Goal: Task Accomplishment & Management: Use online tool/utility

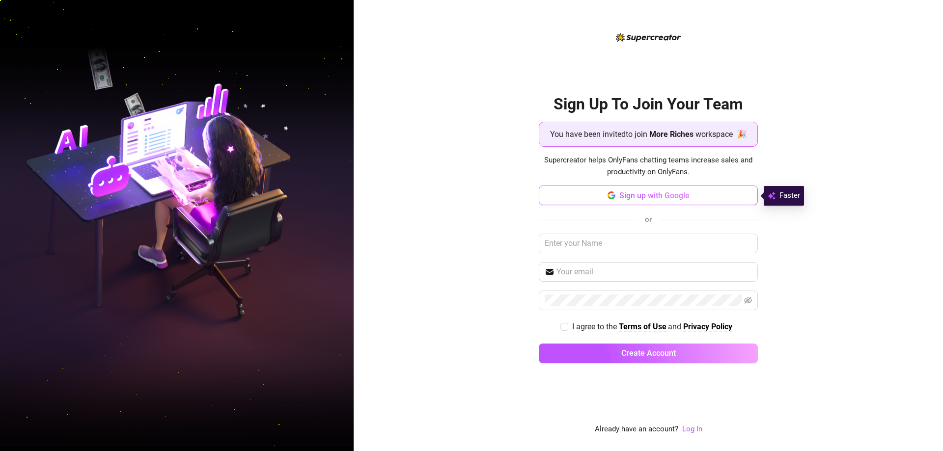
click at [626, 196] on span "Sign up with Google" at bounding box center [654, 195] width 70 height 9
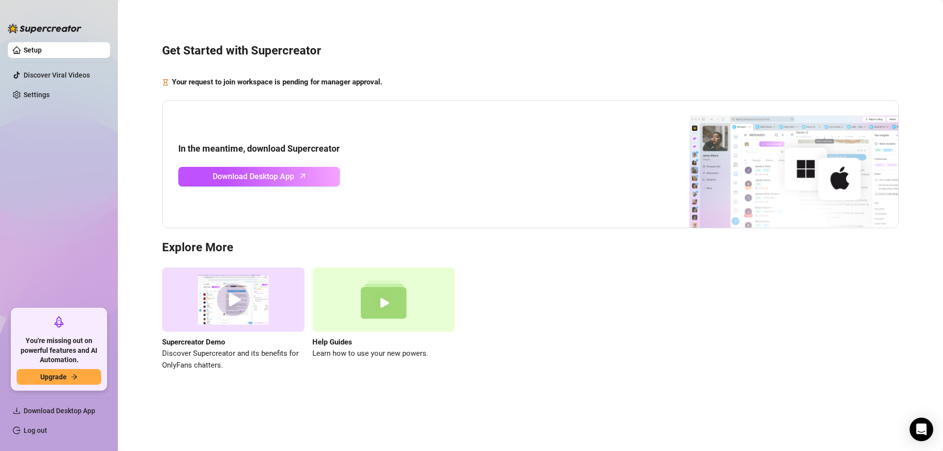
click at [140, 194] on div "Get Started with Supercreator Your request to join workspace is pending for man…" at bounding box center [530, 201] width 805 height 389
click at [249, 177] on span "Download Desktop App" at bounding box center [254, 176] width 82 height 12
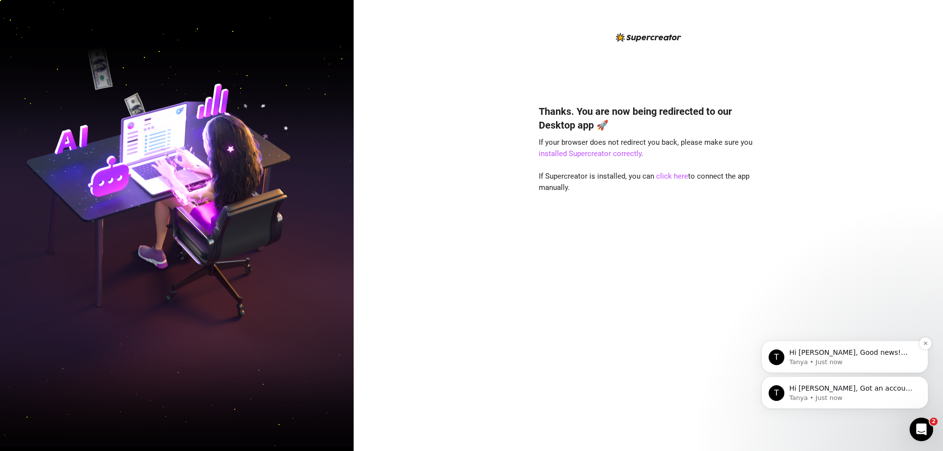
click at [836, 358] on p "Tanya • Just now" at bounding box center [852, 362] width 127 height 9
click at [841, 358] on div "Thanks. You are now being redirected to our Desktop app 🚀 If your browser does …" at bounding box center [648, 225] width 589 height 451
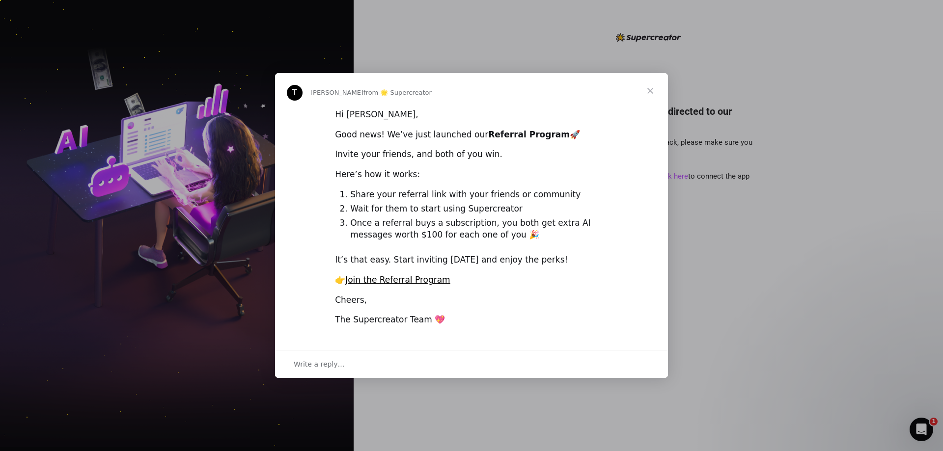
click at [649, 91] on span "Close" at bounding box center [650, 90] width 35 height 35
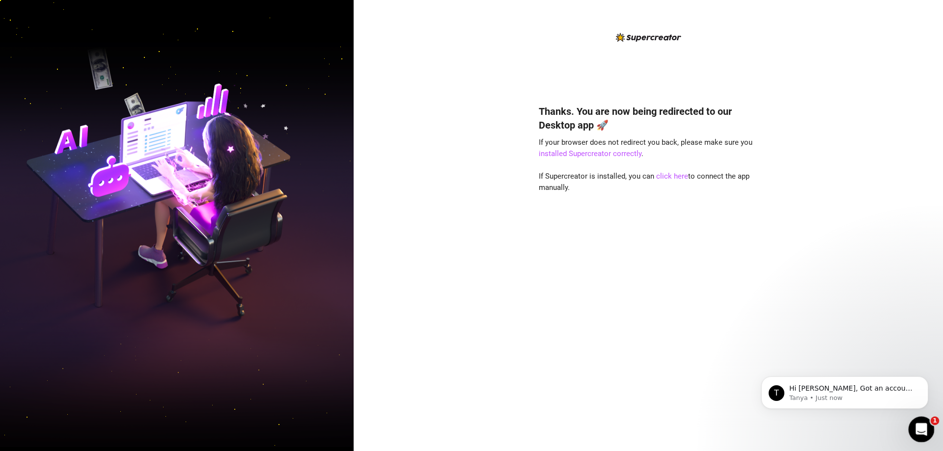
drag, startPoint x: 922, startPoint y: 430, endPoint x: 916, endPoint y: 427, distance: 6.6
click at [922, 430] on icon "Open Intercom Messenger" at bounding box center [920, 428] width 16 height 16
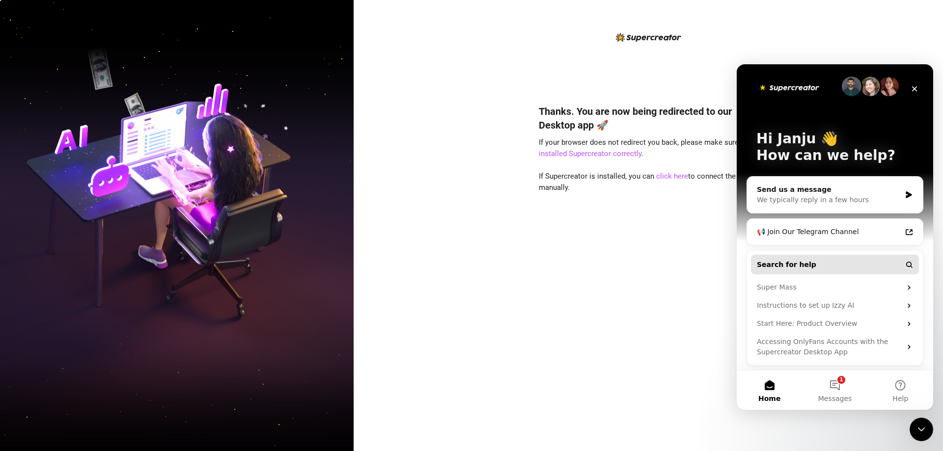
scroll to position [4, 0]
click at [510, 337] on div "Thanks. You are now being redirected to our Desktop app 🚀 If your browser does …" at bounding box center [648, 225] width 589 height 451
click at [838, 395] on span "Messages" at bounding box center [835, 398] width 34 height 7
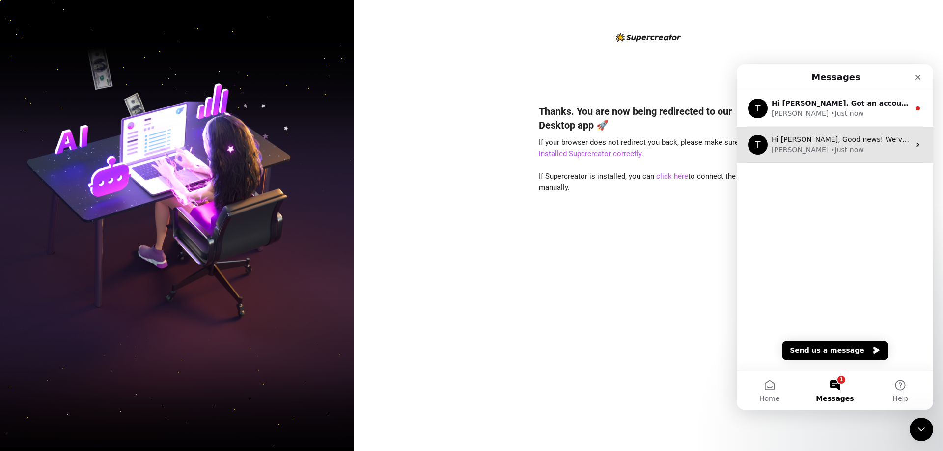
click at [830, 151] on div "• Just now" at bounding box center [846, 150] width 33 height 10
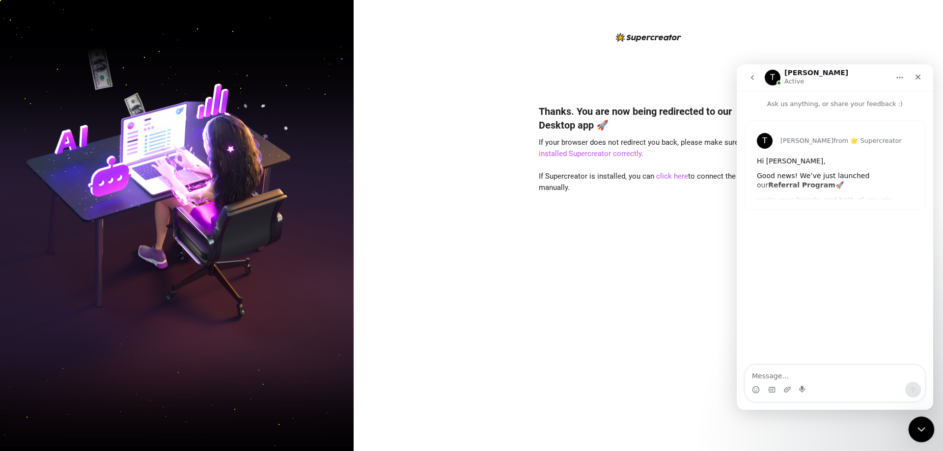
click at [921, 425] on icon "Close Intercom Messenger" at bounding box center [920, 428] width 12 height 12
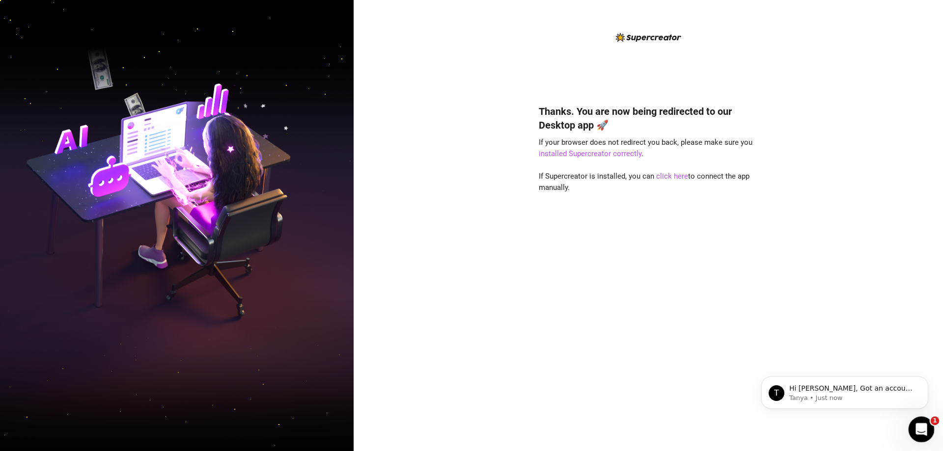
scroll to position [0, 0]
click at [922, 425] on icon "Open Intercom Messenger" at bounding box center [920, 428] width 16 height 16
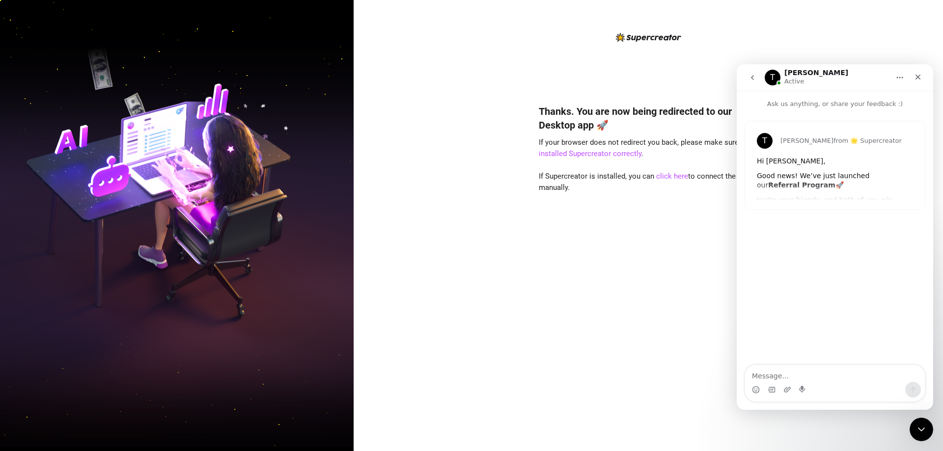
click at [745, 75] on button "go back" at bounding box center [752, 77] width 19 height 19
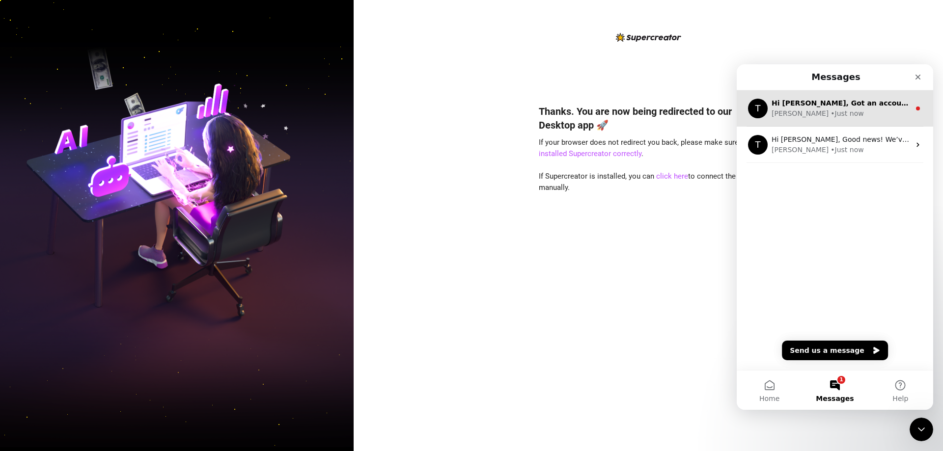
click at [830, 110] on div "• Just now" at bounding box center [846, 114] width 33 height 10
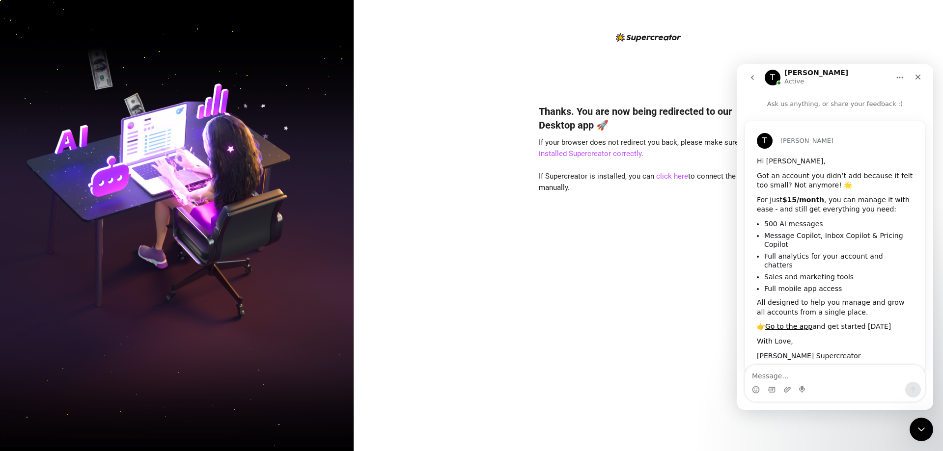
scroll to position [10, 0]
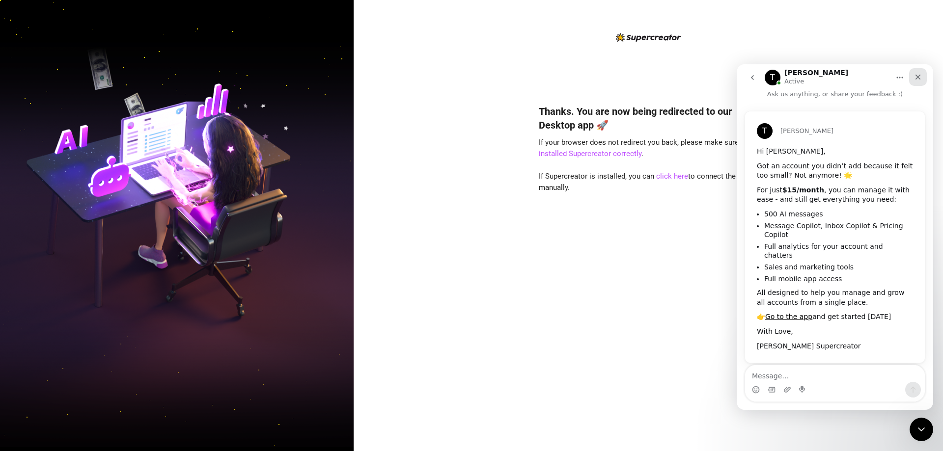
click at [917, 78] on icon "Close" at bounding box center [917, 77] width 5 height 5
